Goal: Information Seeking & Learning: Check status

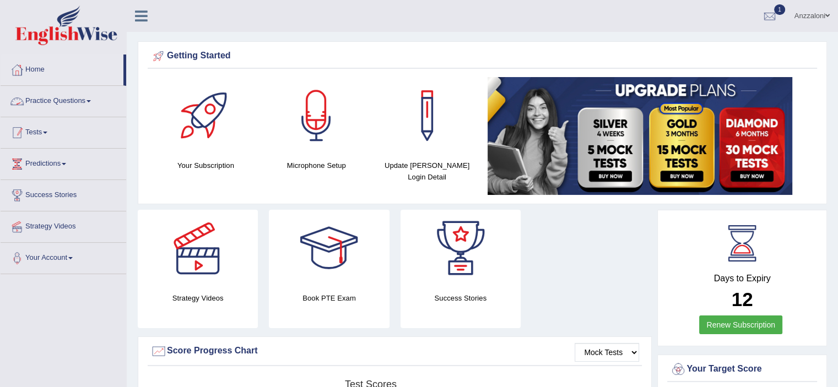
click at [38, 131] on link "Tests" at bounding box center [64, 131] width 126 height 28
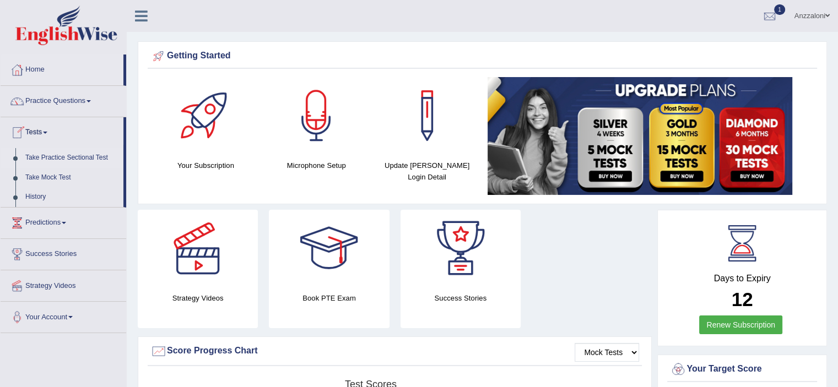
click at [59, 154] on link "Take Practice Sectional Test" at bounding box center [71, 158] width 103 height 20
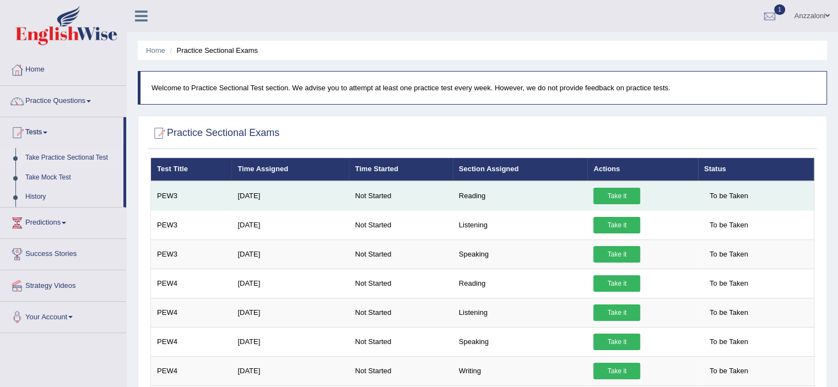
click at [622, 194] on link "Take it" at bounding box center [617, 196] width 47 height 17
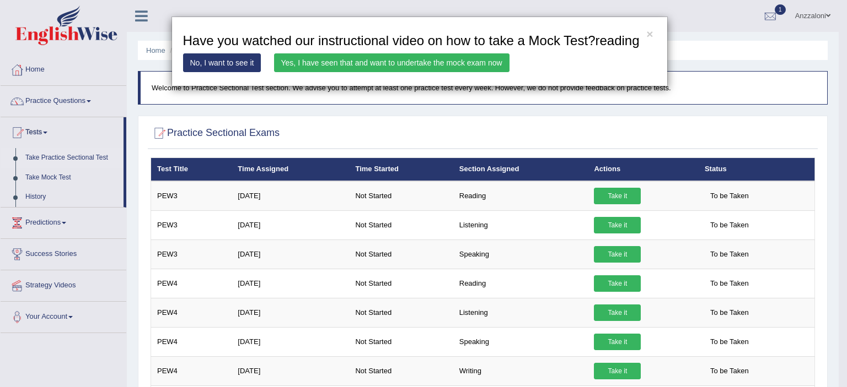
click at [309, 62] on link "Yes, I have seen that and want to undertake the mock exam now" at bounding box center [391, 62] width 235 height 19
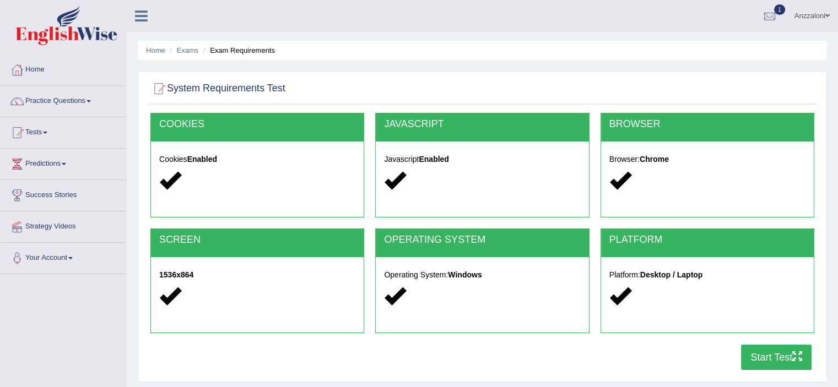
click at [771, 354] on button "Start Test" at bounding box center [776, 357] width 71 height 25
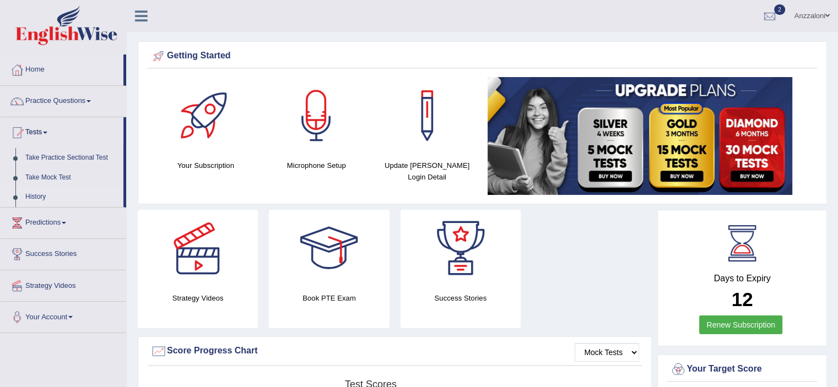
click at [31, 197] on link "History" at bounding box center [71, 197] width 103 height 20
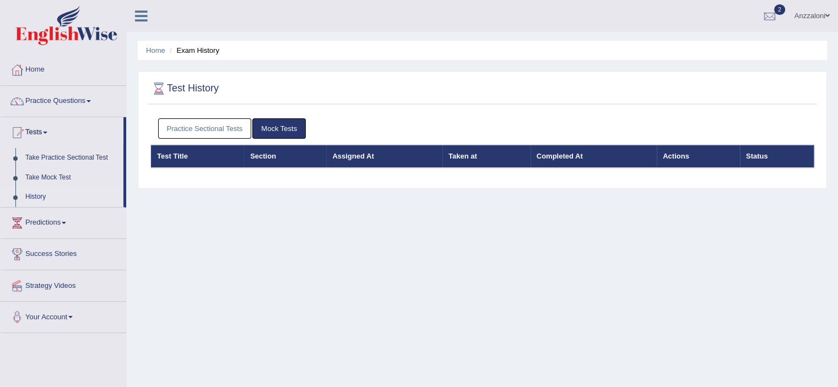
click at [204, 130] on link "Practice Sectional Tests" at bounding box center [205, 129] width 94 height 20
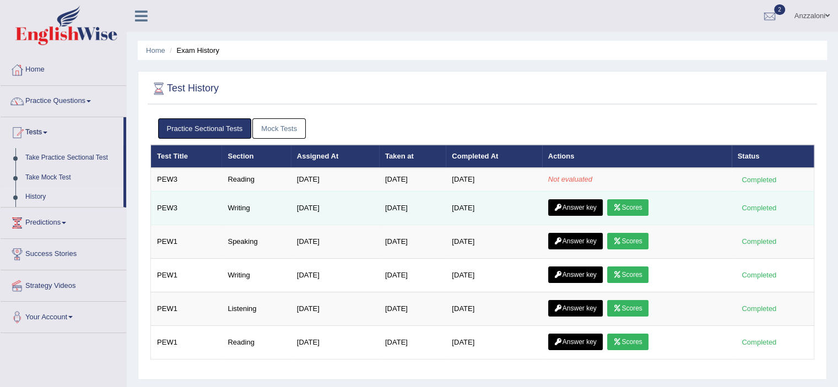
click at [637, 207] on link "Scores" at bounding box center [627, 208] width 41 height 17
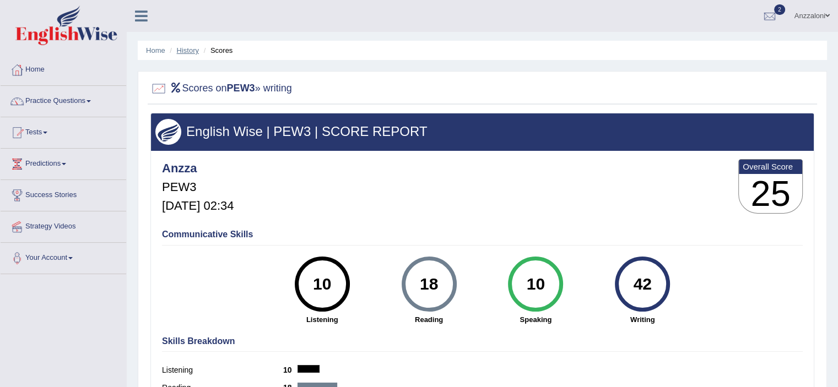
click at [184, 52] on link "History" at bounding box center [188, 50] width 22 height 8
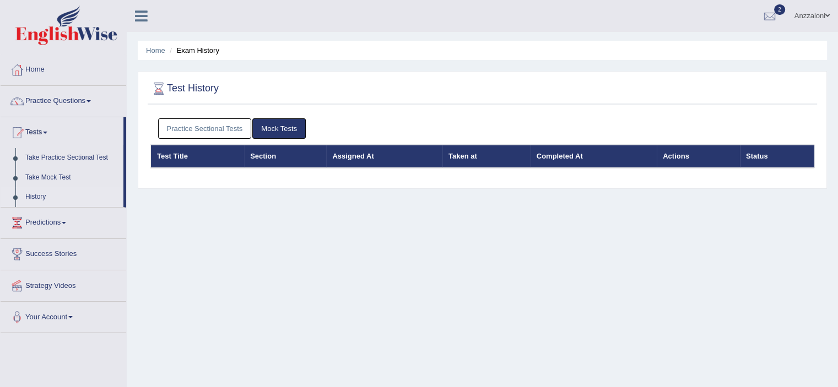
click at [216, 130] on link "Practice Sectional Tests" at bounding box center [205, 129] width 94 height 20
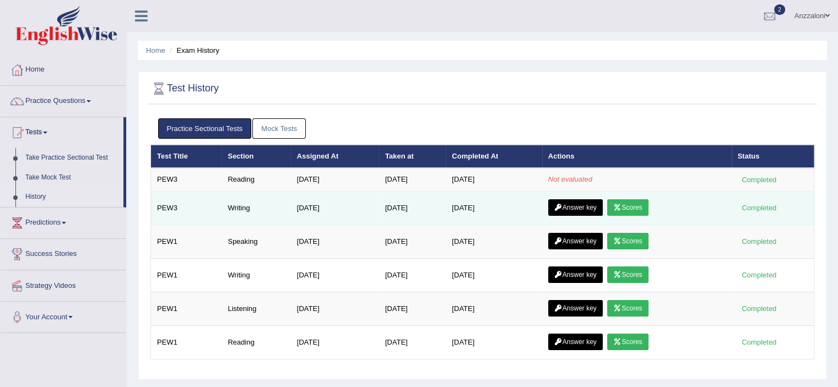
click at [584, 207] on link "Answer key" at bounding box center [575, 208] width 55 height 17
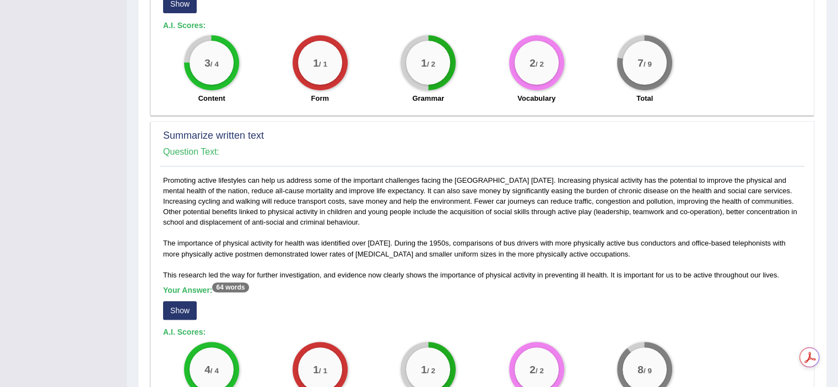
scroll to position [545, 0]
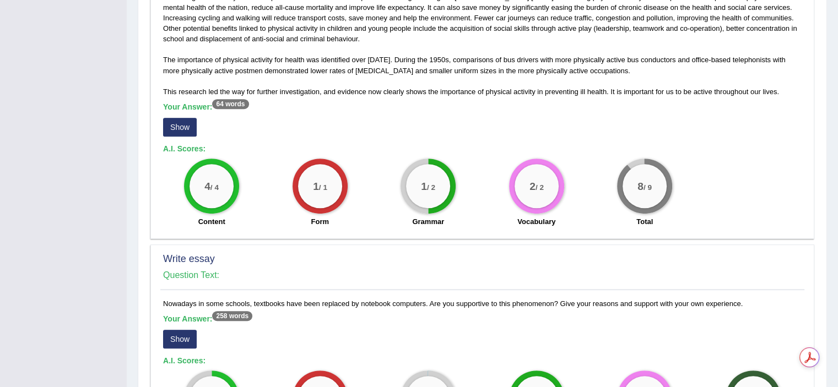
click at [177, 123] on button "Show" at bounding box center [180, 127] width 34 height 19
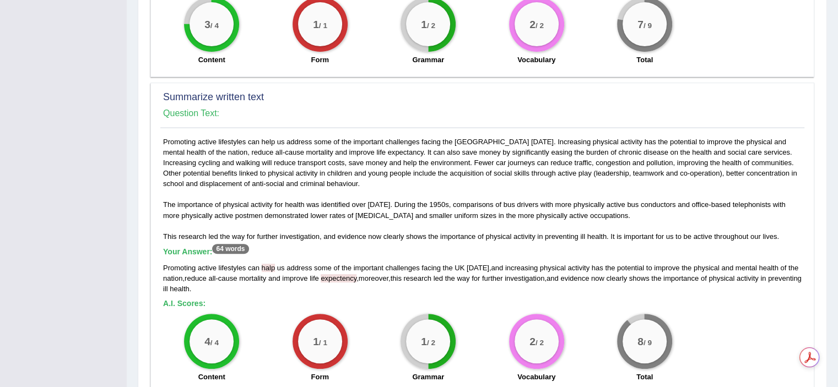
scroll to position [184, 0]
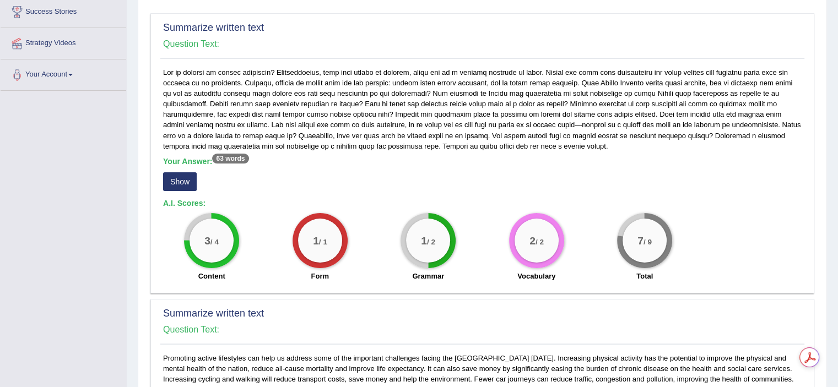
click at [186, 177] on button "Show" at bounding box center [180, 182] width 34 height 19
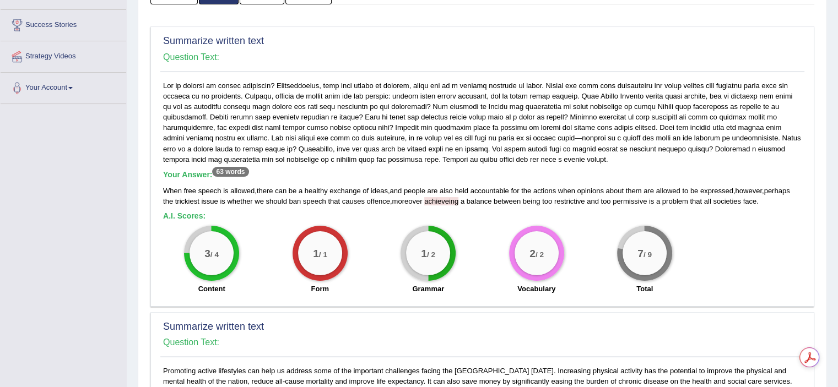
scroll to position [0, 0]
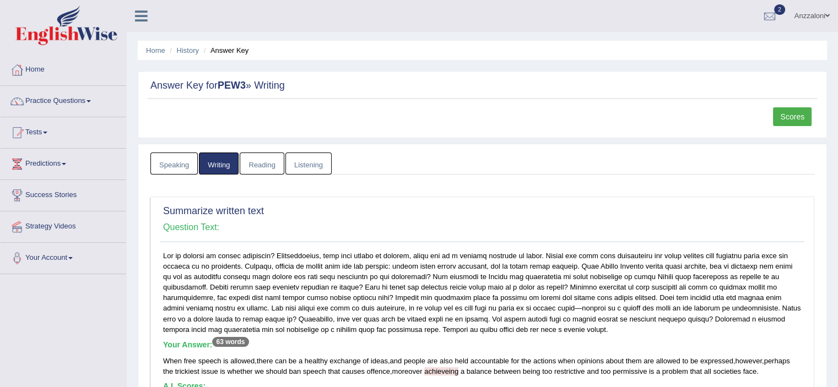
click at [256, 168] on link "Reading" at bounding box center [262, 164] width 44 height 23
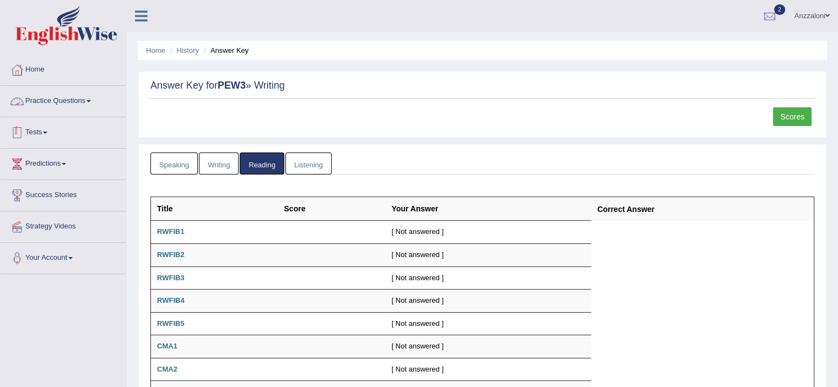
click at [40, 130] on link "Tests" at bounding box center [64, 131] width 126 height 28
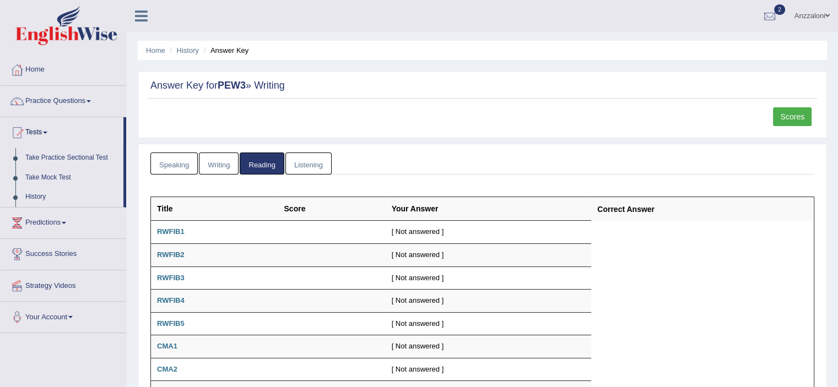
click at [40, 195] on link "History" at bounding box center [71, 197] width 103 height 20
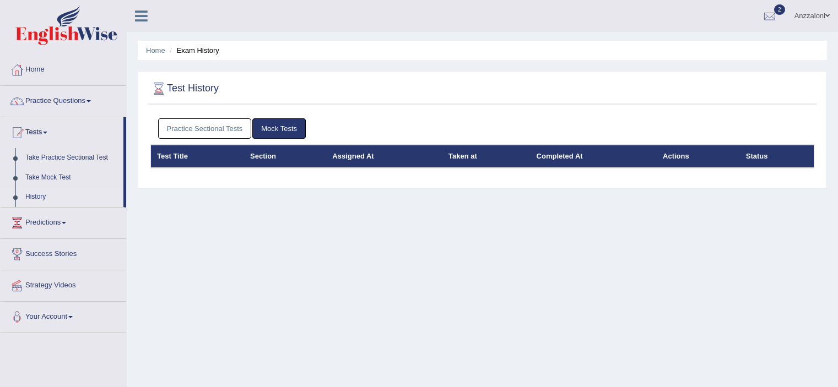
click at [197, 122] on link "Practice Sectional Tests" at bounding box center [205, 129] width 94 height 20
click at [223, 125] on link "Practice Sectional Tests" at bounding box center [205, 129] width 94 height 20
